Goal: Share content

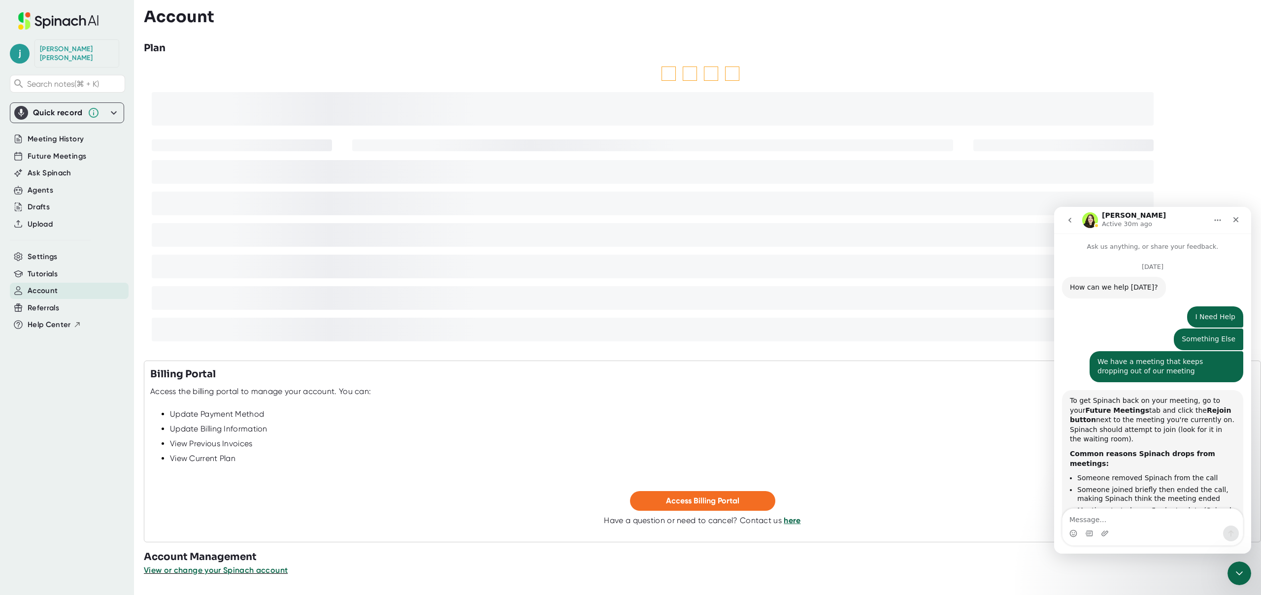
scroll to position [1275, 0]
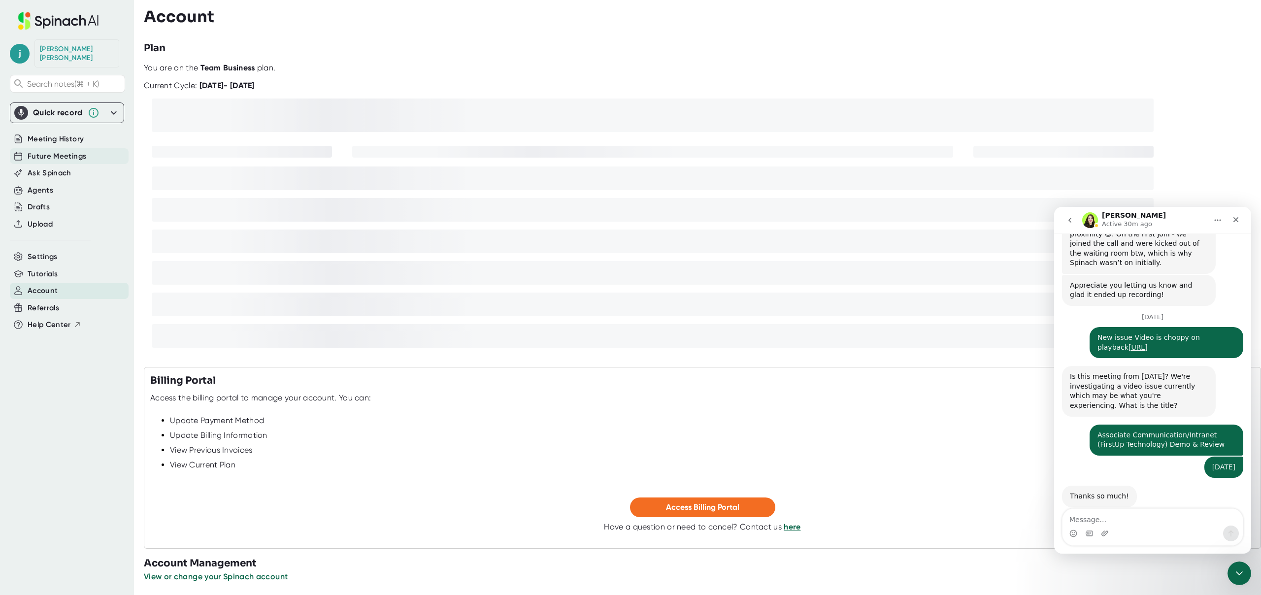
click at [86, 148] on div "Future Meetings" at bounding box center [69, 156] width 119 height 16
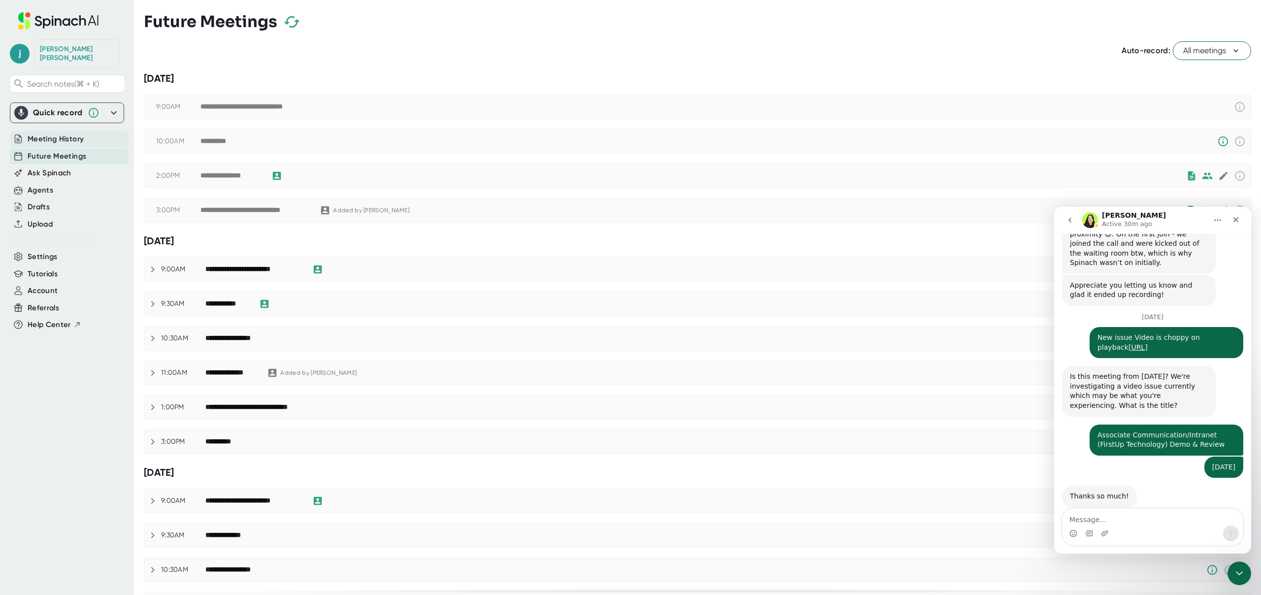
click at [72, 133] on span "Meeting History" at bounding box center [56, 138] width 56 height 11
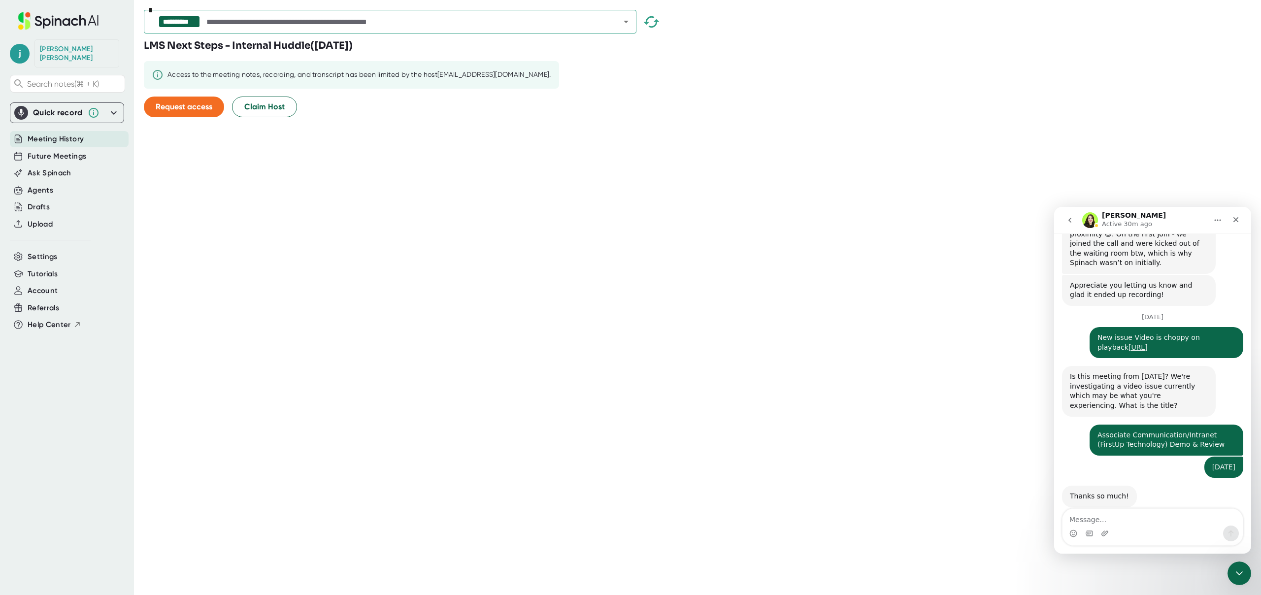
click at [332, 21] on input "text" at bounding box center [404, 22] width 400 height 14
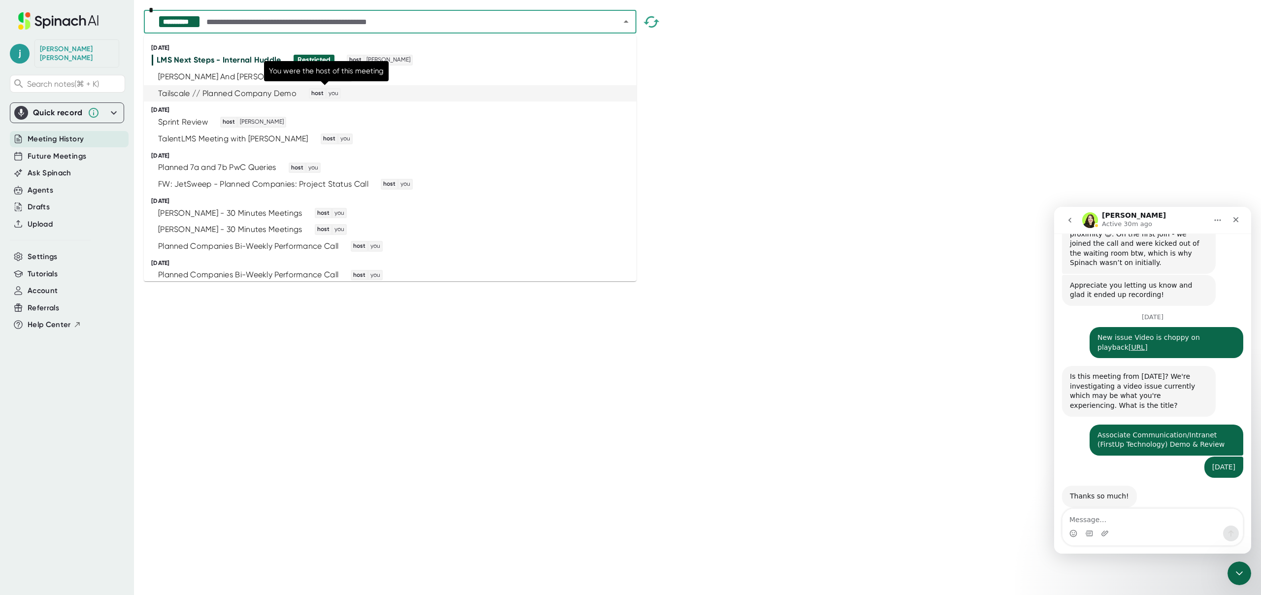
click at [319, 90] on span "host" at bounding box center [317, 93] width 15 height 9
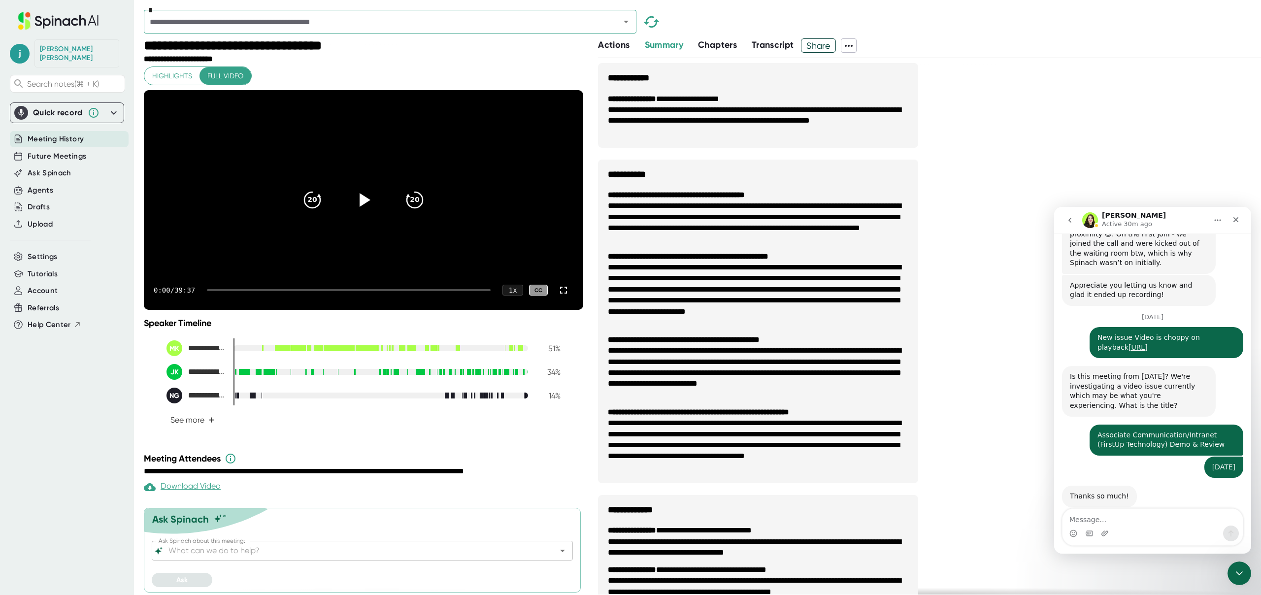
click at [853, 45] on icon at bounding box center [849, 46] width 8 height 2
click at [854, 45] on div at bounding box center [630, 297] width 1261 height 595
click at [853, 45] on icon at bounding box center [849, 46] width 8 height 2
click at [824, 49] on div at bounding box center [630, 297] width 1261 height 595
click at [823, 43] on span "Share" at bounding box center [818, 45] width 34 height 17
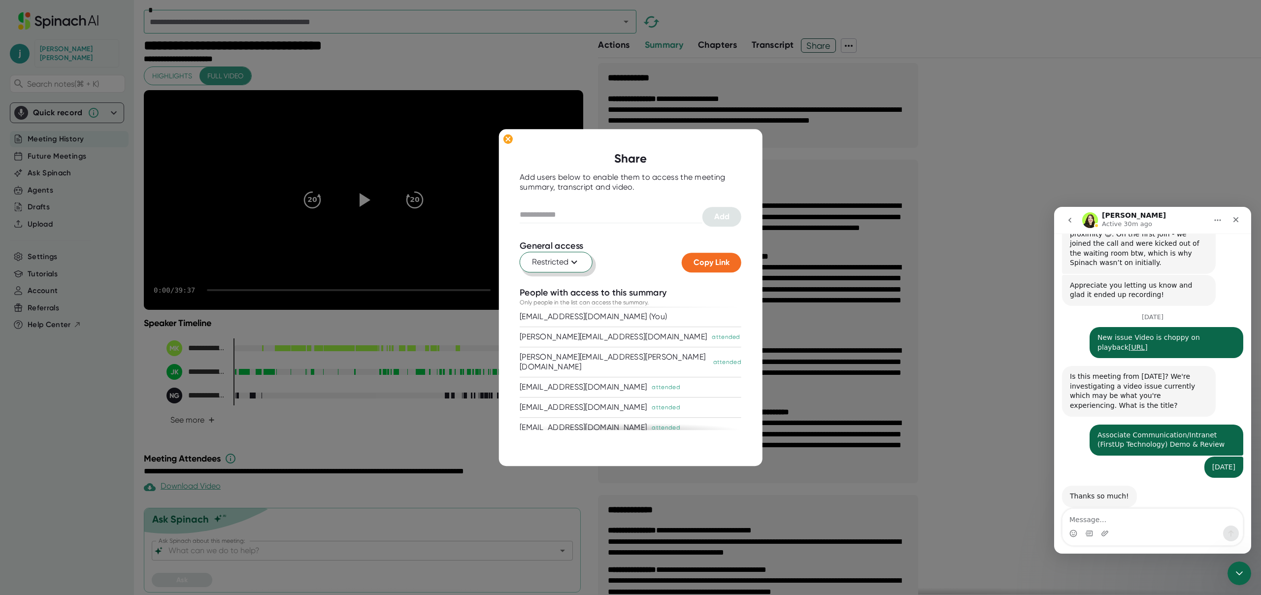
click at [577, 259] on icon at bounding box center [574, 262] width 12 height 12
click at [575, 218] on div at bounding box center [630, 297] width 1261 height 595
click at [575, 212] on input "text" at bounding box center [611, 215] width 183 height 16
type input "*"
click at [536, 214] on input "text" at bounding box center [611, 215] width 183 height 16
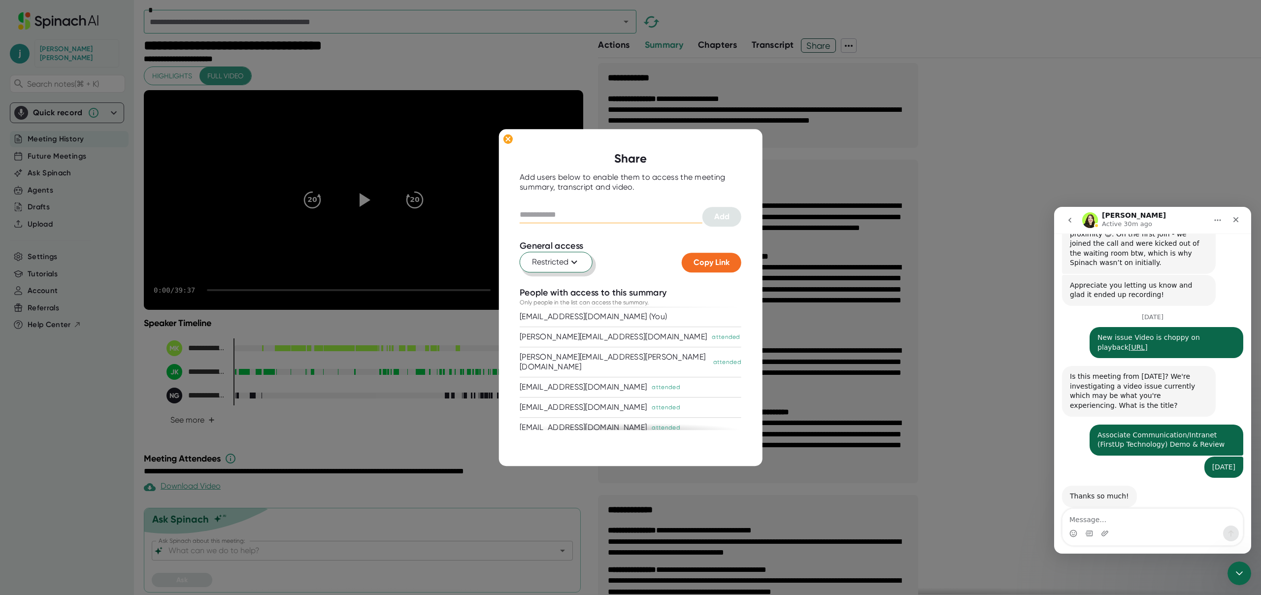
paste input "**********"
type input "**********"
click at [718, 211] on button "Add" at bounding box center [721, 217] width 39 height 20
click at [509, 138] on icon at bounding box center [508, 139] width 4 height 4
